Goal: Information Seeking & Learning: Learn about a topic

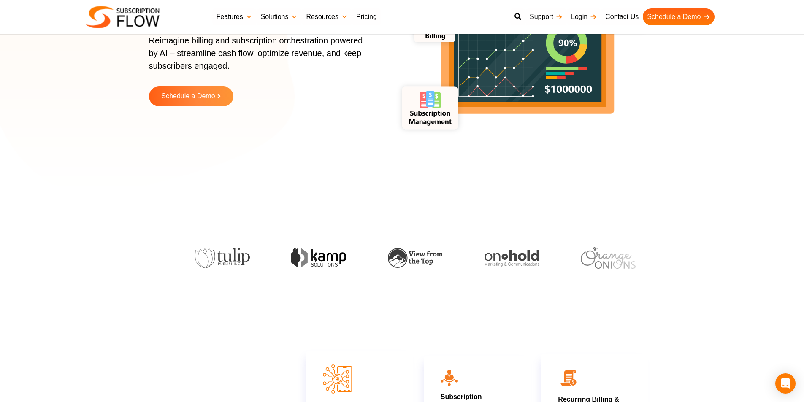
scroll to position [42, 0]
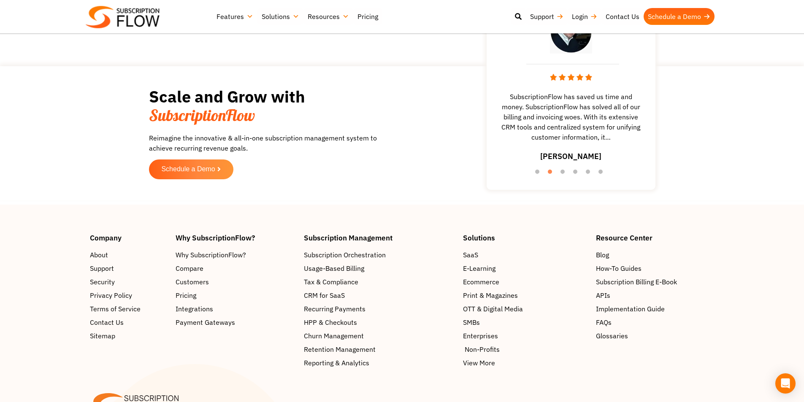
scroll to position [1604, 0]
click at [189, 290] on span "Pricing" at bounding box center [187, 295] width 21 height 10
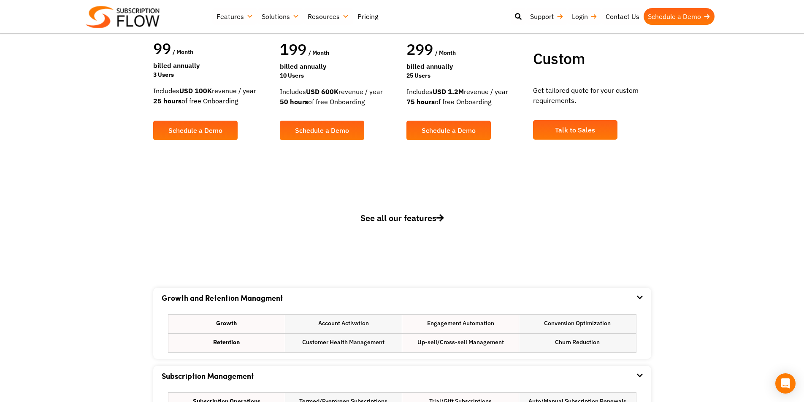
scroll to position [296, 0]
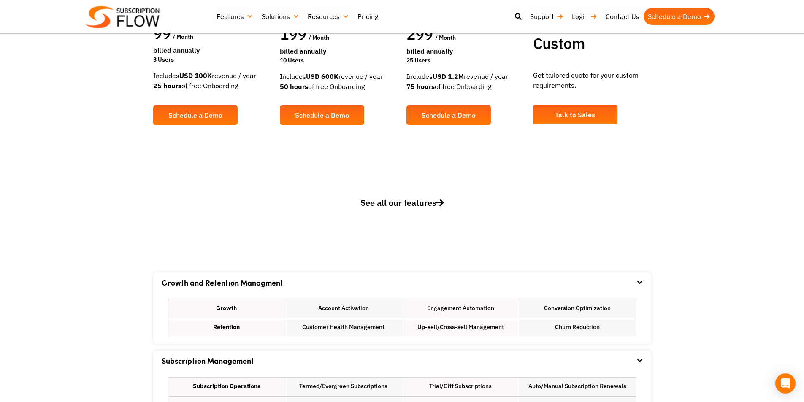
click at [420, 205] on span "See all our features" at bounding box center [403, 202] width 84 height 11
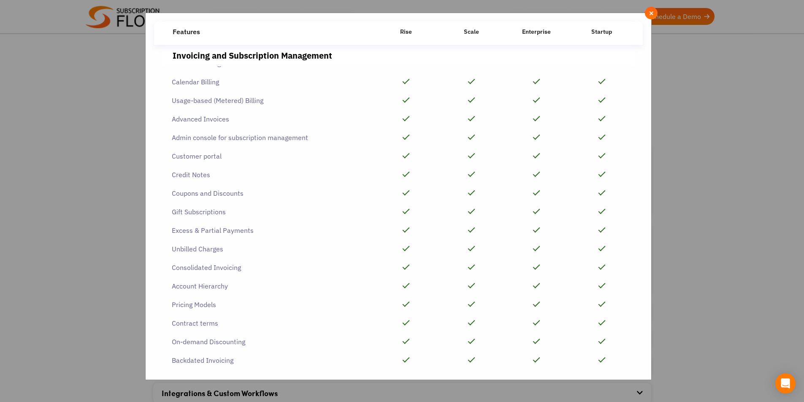
scroll to position [0, 0]
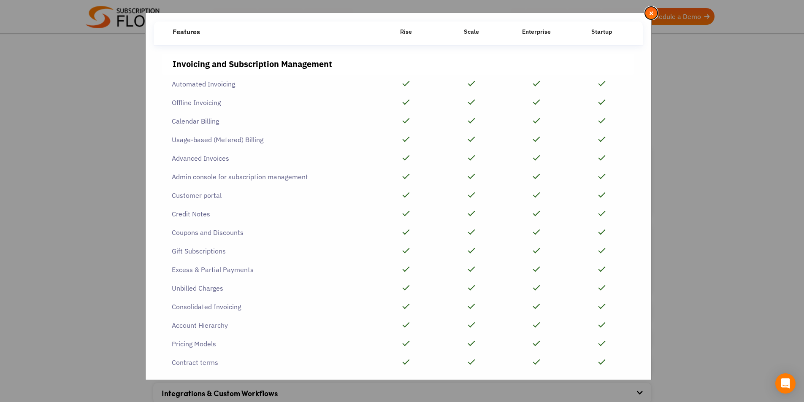
click at [651, 13] on span "×" at bounding box center [651, 12] width 5 height 9
